Goal: Task Accomplishment & Management: Use online tool/utility

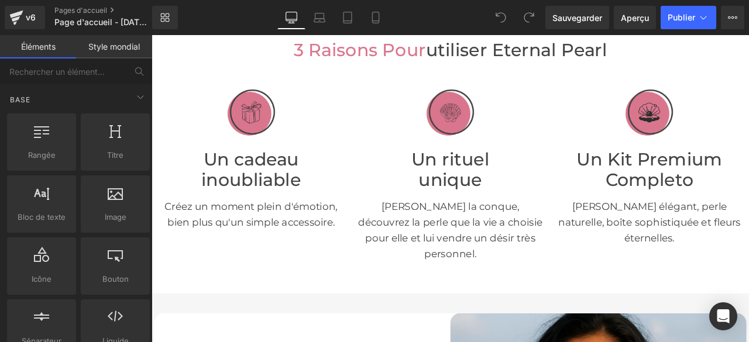
scroll to position [117, 0]
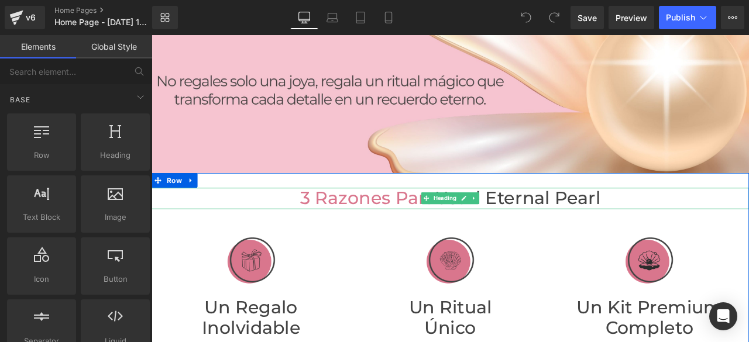
click at [540, 226] on font "3 razones para usarl Eternal Pearl" at bounding box center [506, 228] width 356 height 25
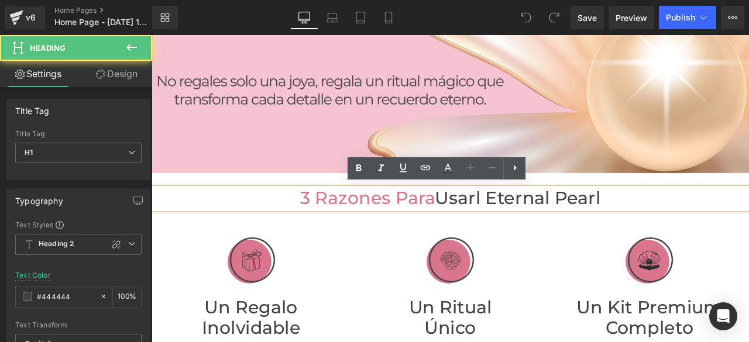
click at [540, 223] on font "3 razones para usarl Eternal Pearl" at bounding box center [506, 228] width 356 height 25
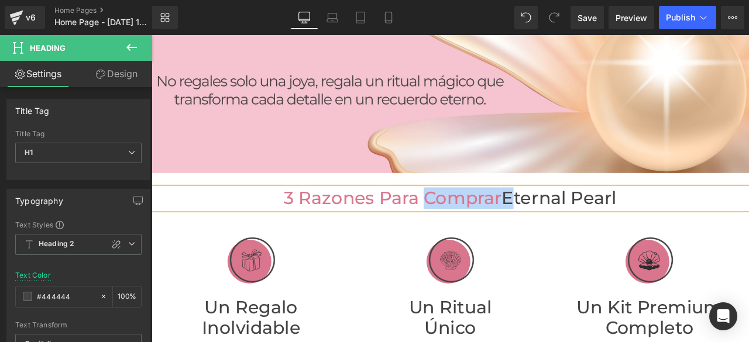
drag, startPoint x: 566, startPoint y: 228, endPoint x: 470, endPoint y: 232, distance: 95.4
click at [470, 232] on font "3 razones para Comprar Eternal Pearl" at bounding box center [505, 228] width 394 height 25
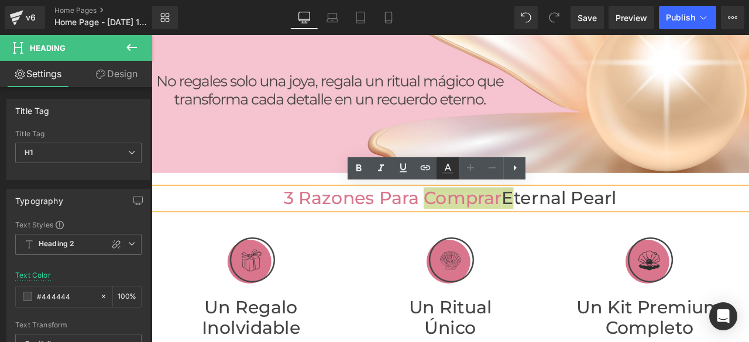
click at [446, 163] on icon at bounding box center [447, 168] width 14 height 14
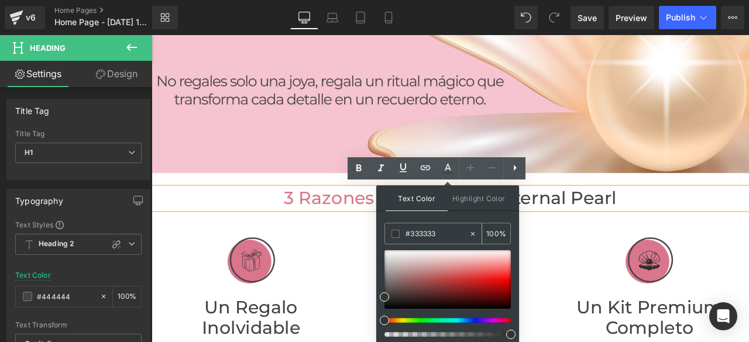
drag, startPoint x: 448, startPoint y: 235, endPoint x: 401, endPoint y: 235, distance: 47.4
click at [401, 235] on div "#333333" at bounding box center [427, 233] width 84 height 20
type input "444444"
click at [395, 232] on span at bounding box center [395, 234] width 8 height 8
click at [382, 291] on span at bounding box center [384, 292] width 9 height 9
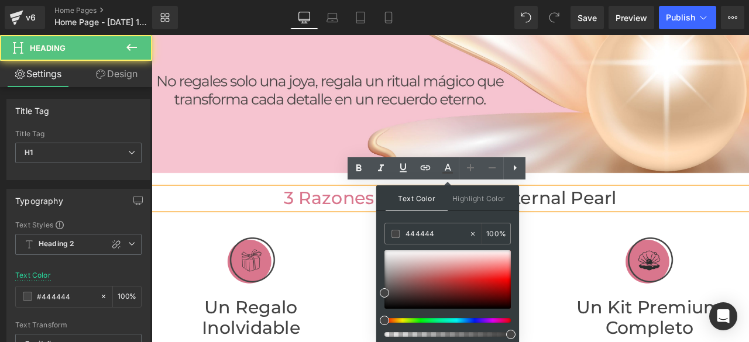
click at [748, 227] on h1 "3 razones para Comprar Eternal Pearl" at bounding box center [505, 228] width 708 height 25
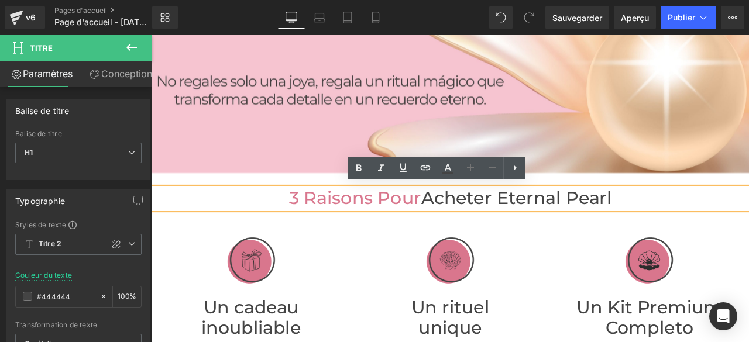
click at [559, 228] on font "3 raisons pour acheter Eternal Pearl" at bounding box center [505, 228] width 382 height 25
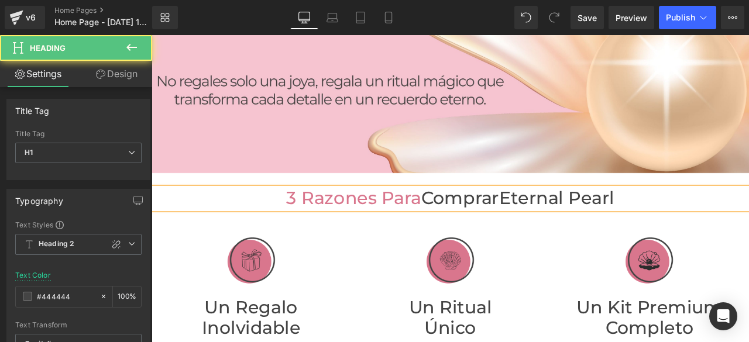
click at [561, 230] on font "3 razones para Comprar Eternal Pearl" at bounding box center [505, 228] width 388 height 25
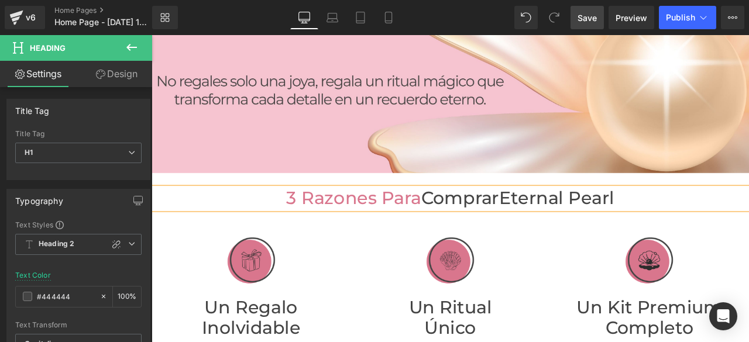
drag, startPoint x: 592, startPoint y: 18, endPoint x: 586, endPoint y: 5, distance: 14.1
click at [592, 18] on span "Save" at bounding box center [586, 18] width 19 height 12
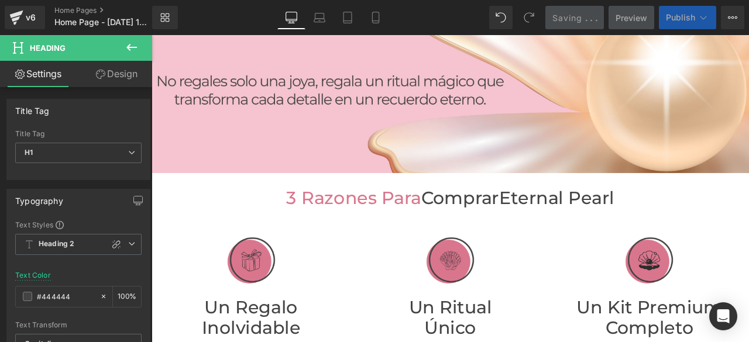
click at [680, 20] on span "Publish" at bounding box center [680, 17] width 29 height 9
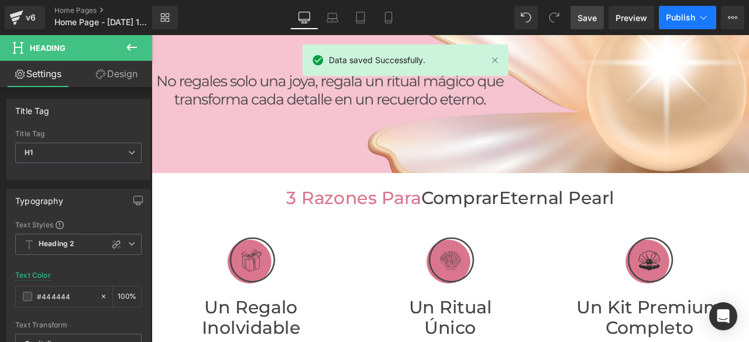
click at [678, 19] on span "Publish" at bounding box center [680, 17] width 29 height 9
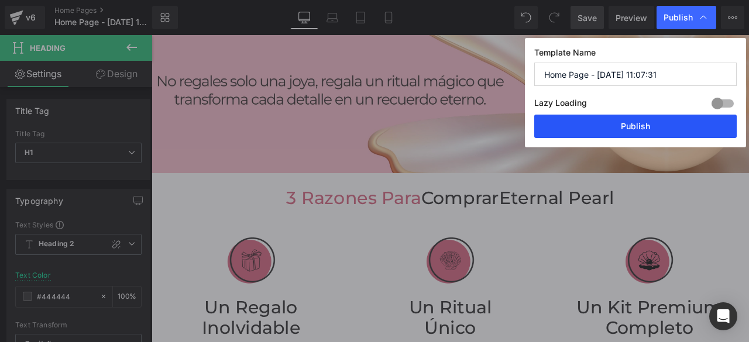
click at [637, 129] on button "Publish" at bounding box center [635, 126] width 202 height 23
